Goal: Check status: Check status

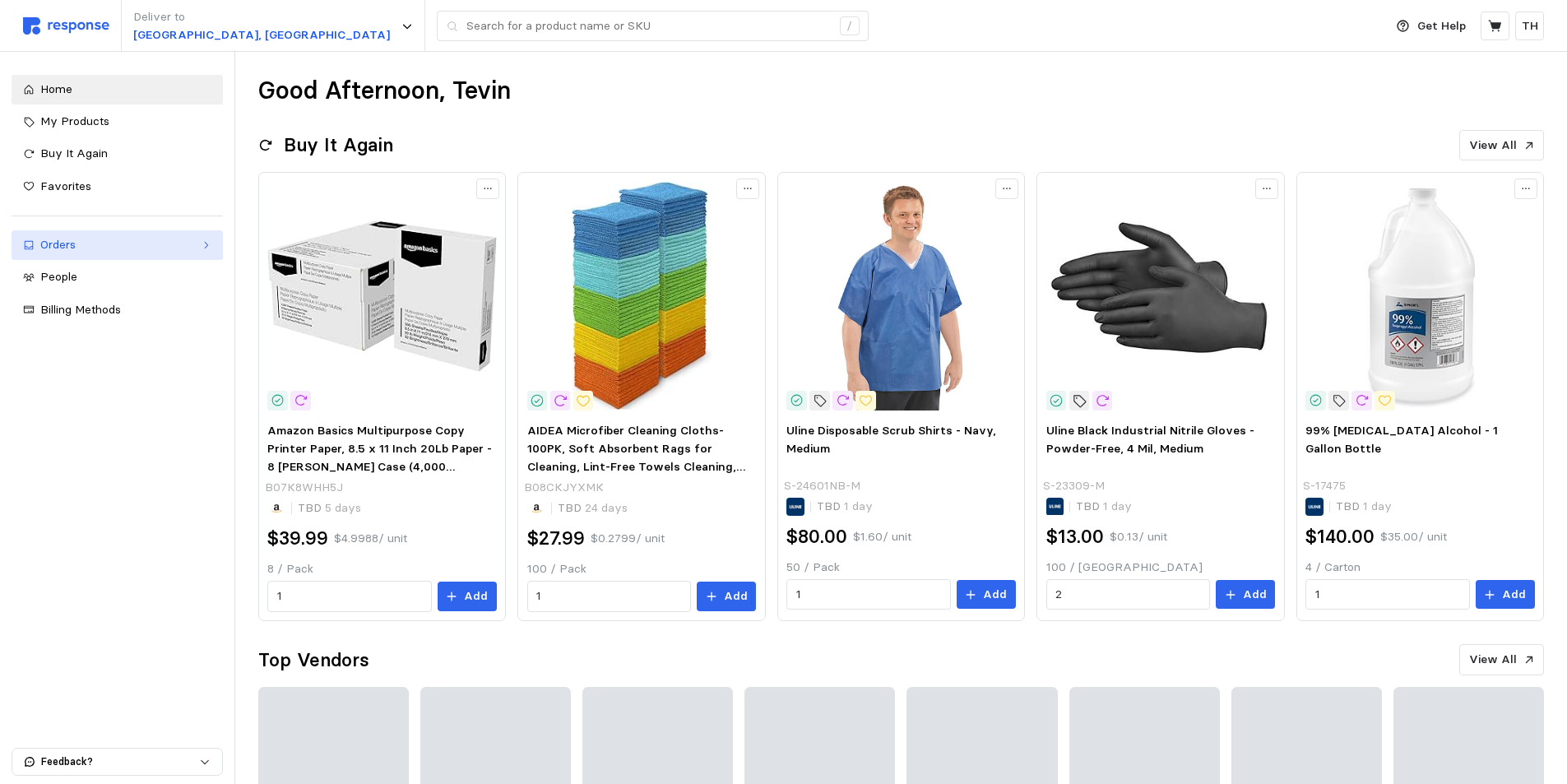
click at [86, 242] on div "Orders" at bounding box center [117, 244] width 154 height 18
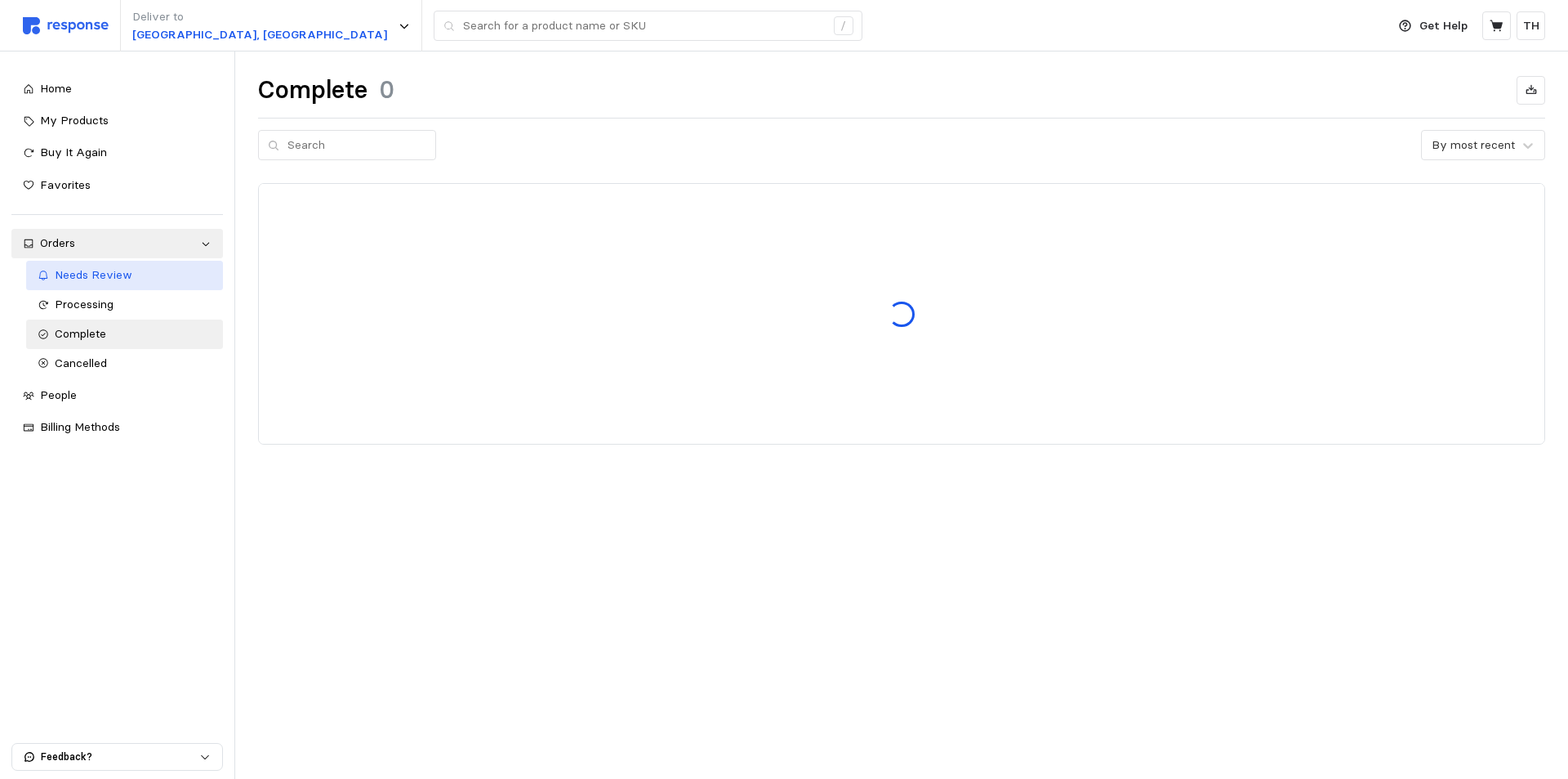
click at [119, 281] on span "Needs Review" at bounding box center [93, 274] width 77 height 15
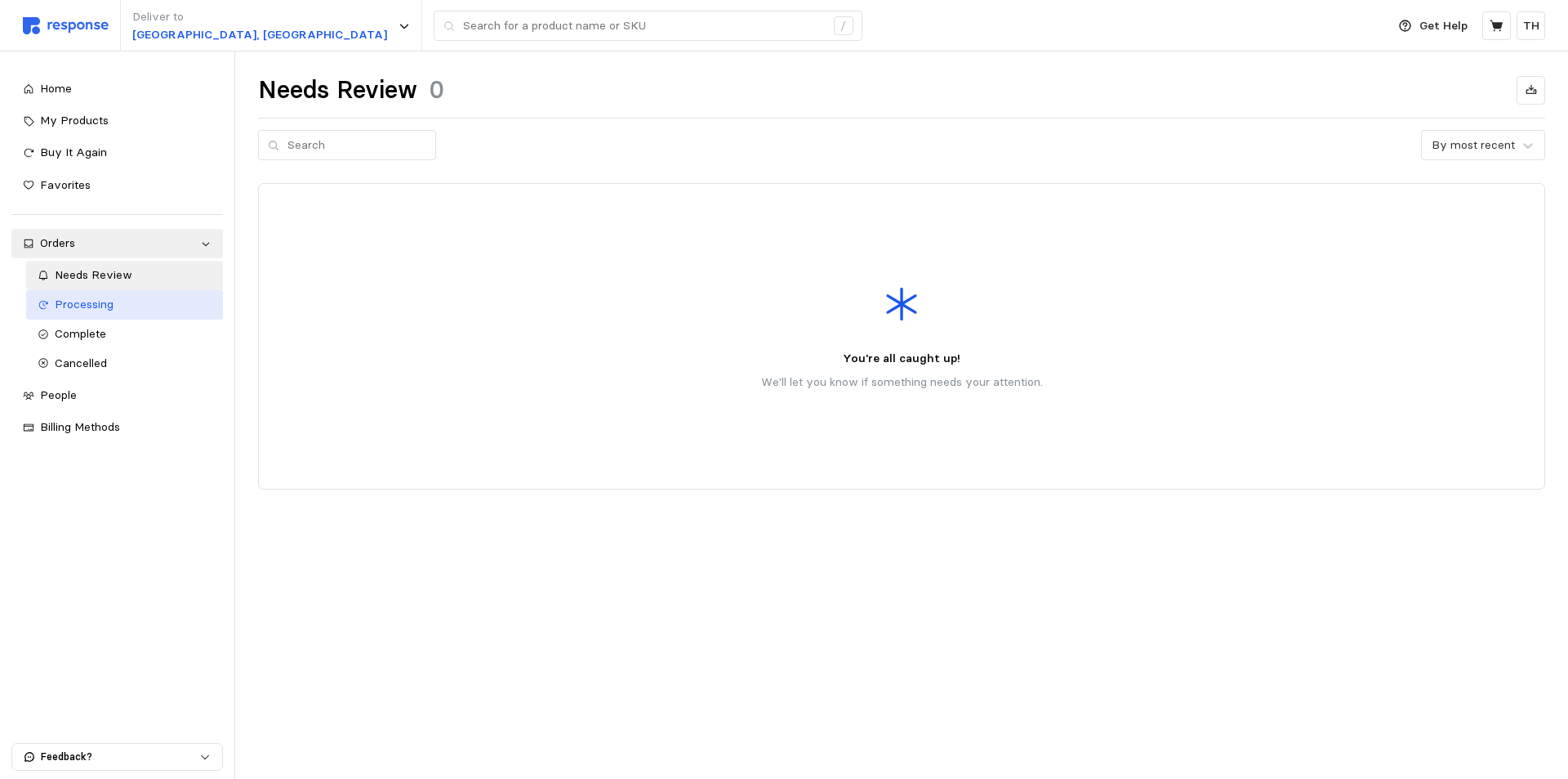
click at [109, 308] on span "Processing" at bounding box center [84, 304] width 59 height 15
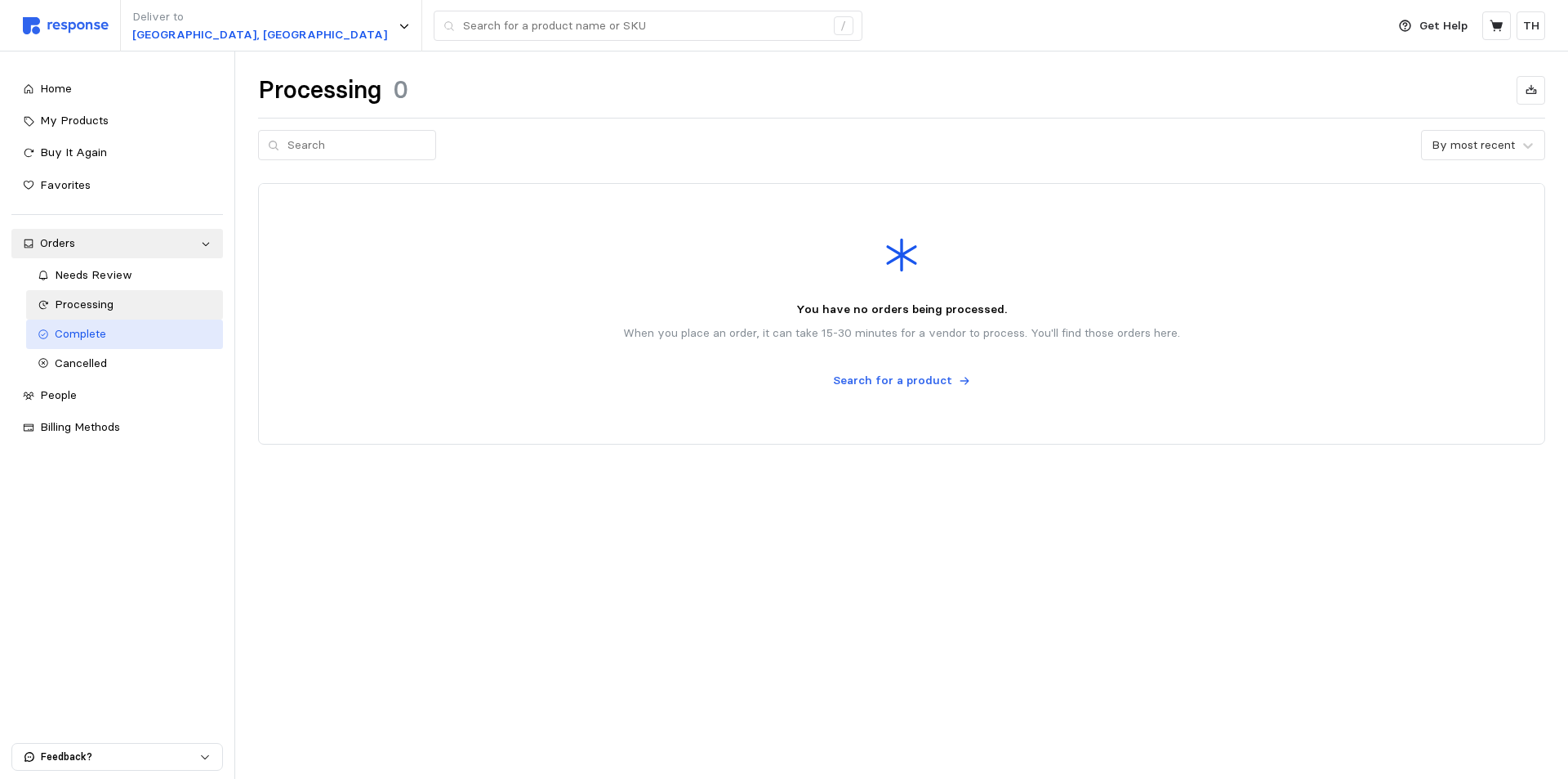
click at [112, 334] on div "Complete" at bounding box center [134, 334] width 158 height 18
